Goal: Transaction & Acquisition: Purchase product/service

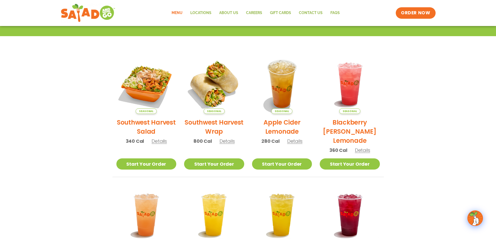
scroll to position [43, 0]
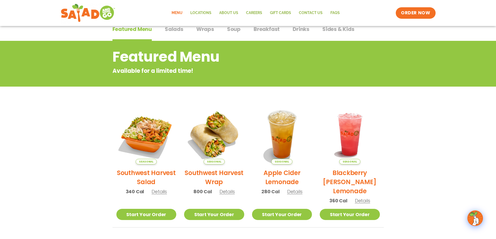
click at [172, 32] on span "Salads" at bounding box center [174, 29] width 18 height 8
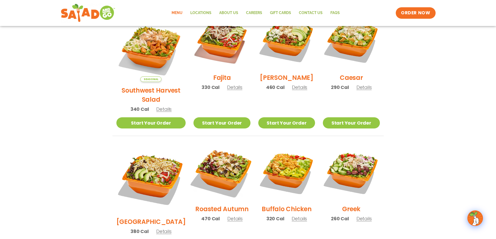
scroll to position [95, 0]
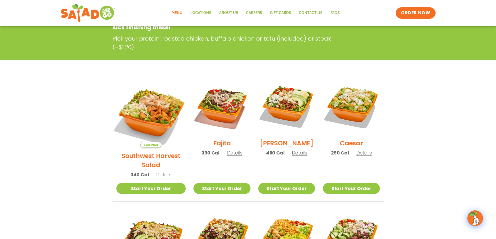
click at [158, 118] on img at bounding box center [150, 112] width 81 height 81
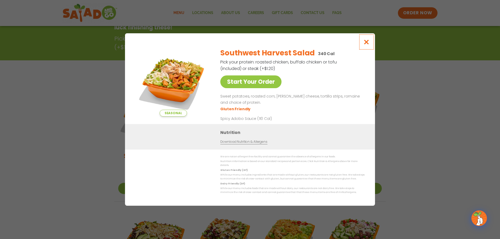
click at [369, 42] on icon "Close modal" at bounding box center [366, 41] width 7 height 5
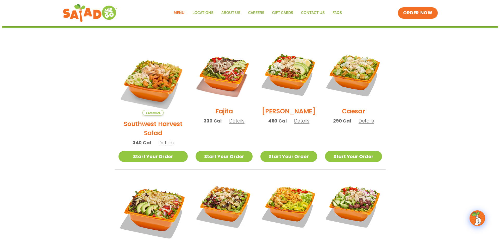
scroll to position [121, 0]
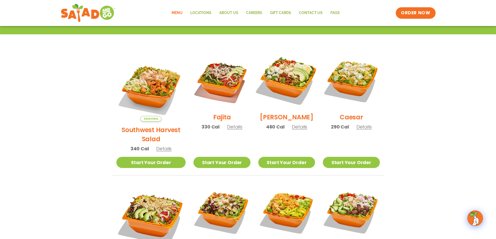
click at [292, 85] on img at bounding box center [286, 80] width 67 height 67
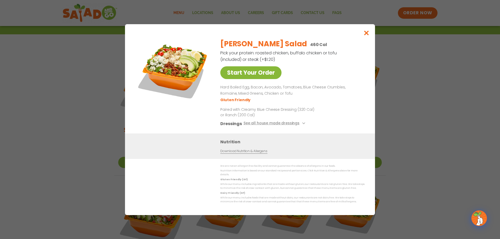
click at [263, 75] on link "Start Your Order" at bounding box center [250, 72] width 61 height 13
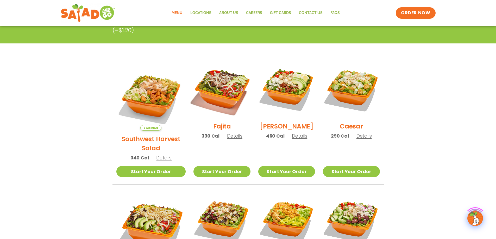
scroll to position [121, 0]
